Goal: Task Accomplishment & Management: Manage account settings

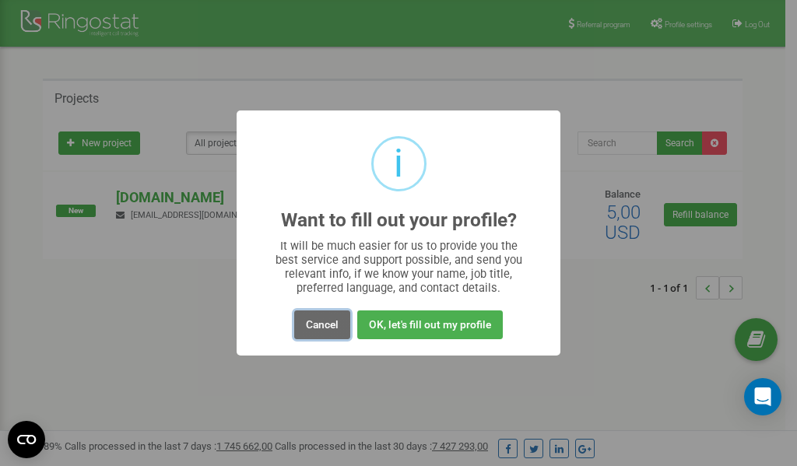
click at [327, 331] on button "Cancel" at bounding box center [322, 325] width 56 height 29
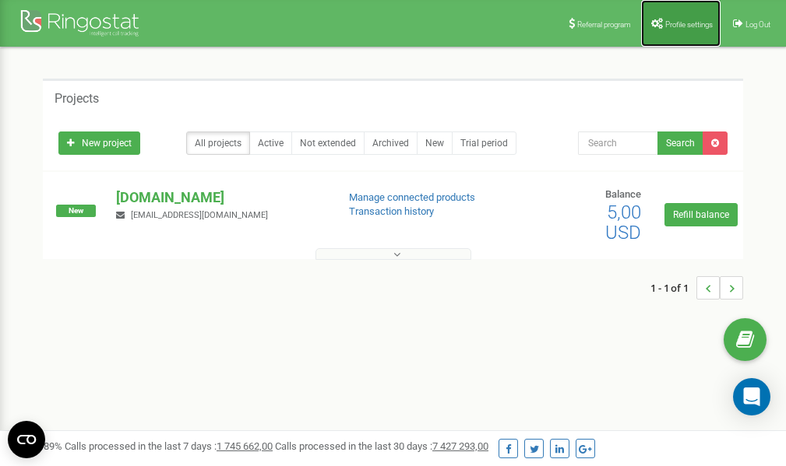
click at [667, 23] on span "Profile settings" at bounding box center [689, 24] width 48 height 9
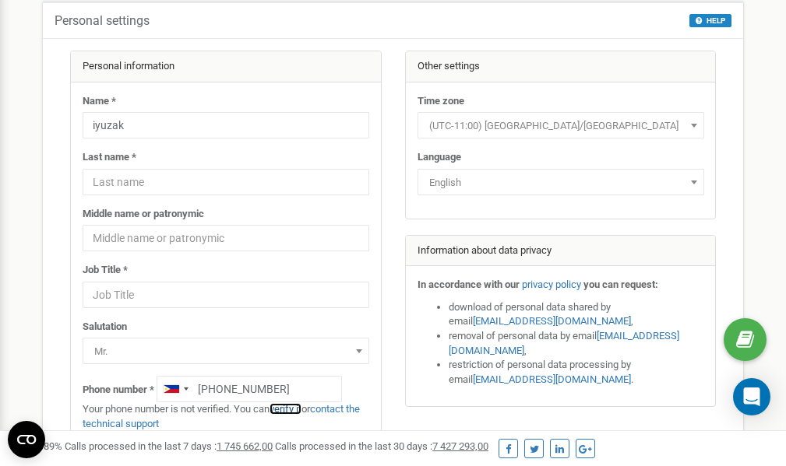
click at [294, 407] on link "verify it" at bounding box center [285, 409] width 32 height 12
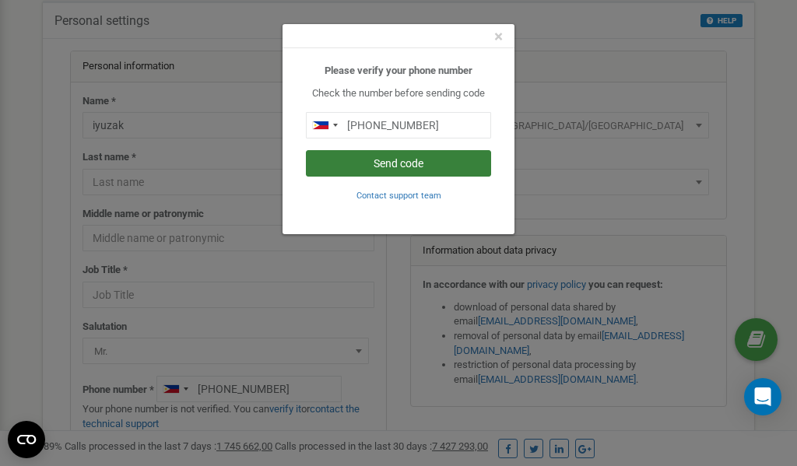
click at [397, 161] on button "Send code" at bounding box center [398, 163] width 185 height 26
